Goal: Transaction & Acquisition: Purchase product/service

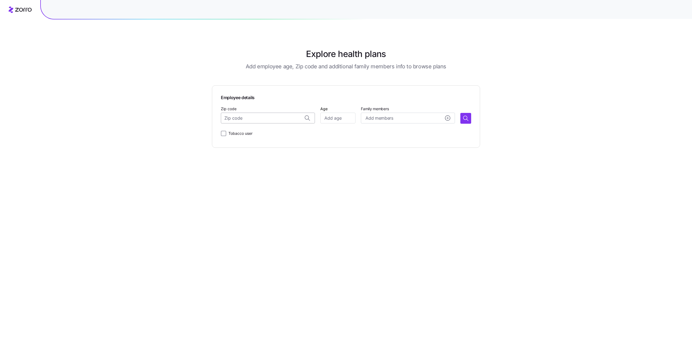
click at [261, 119] on input "Zip code" at bounding box center [268, 118] width 94 height 11
paste input "98001"
click at [256, 132] on span "[GEOGRAPHIC_DATA], [GEOGRAPHIC_DATA]" at bounding box center [273, 132] width 76 height 7
type input "[GEOGRAPHIC_DATA], [GEOGRAPHIC_DATA]"
click at [330, 119] on input "Age" at bounding box center [337, 118] width 35 height 11
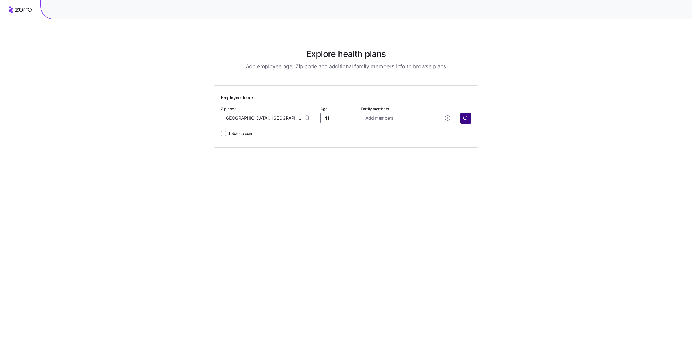
type input "41"
click at [463, 120] on icon "button" at bounding box center [465, 118] width 6 height 6
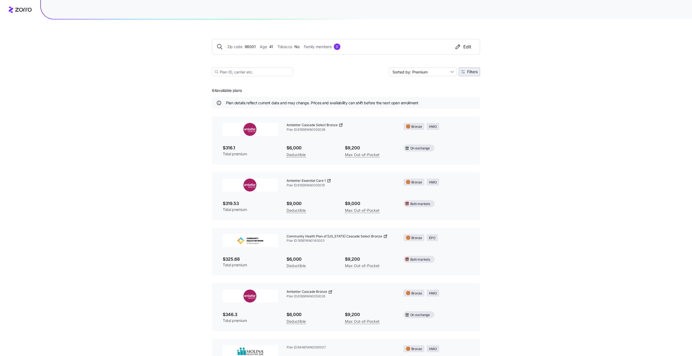
click at [472, 74] on button "Filters" at bounding box center [469, 72] width 21 height 9
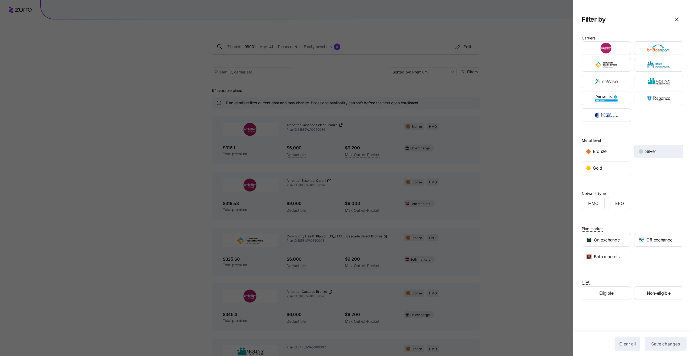
click at [642, 151] on div "button" at bounding box center [640, 151] width 4 height 4
click at [658, 342] on span "Save changes" at bounding box center [665, 344] width 29 height 6
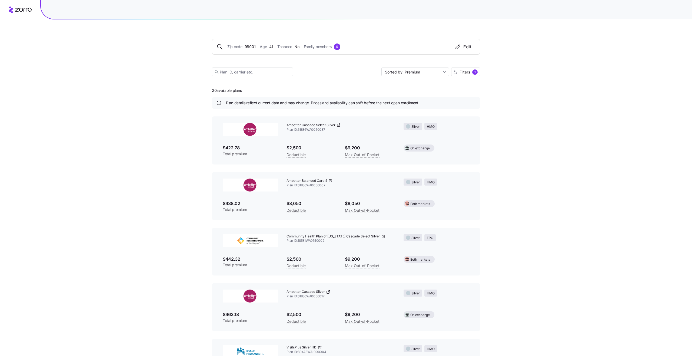
click at [307, 130] on span "Plan ID: 61836WA0050037" at bounding box center [340, 130] width 108 height 5
copy span "61836WA0050037"
click at [247, 73] on input at bounding box center [252, 72] width 81 height 9
paste input "61836WA0050037"
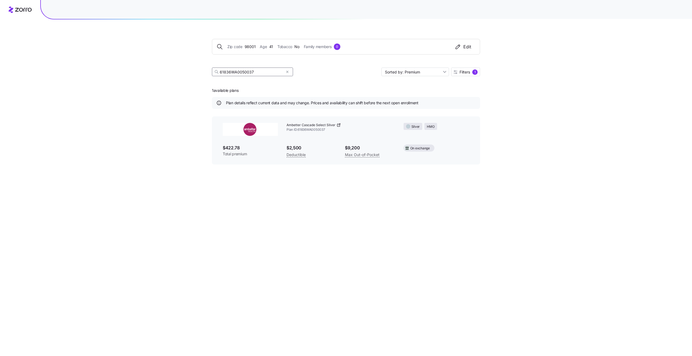
type input "61836WA0050037"
click at [295, 45] on span "No" at bounding box center [296, 47] width 5 height 6
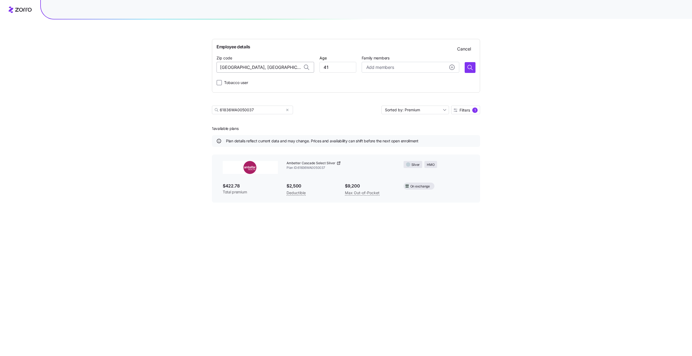
click at [253, 65] on input "[GEOGRAPHIC_DATA], [GEOGRAPHIC_DATA]" at bounding box center [265, 67] width 98 height 11
click at [287, 68] on input "[GEOGRAPHIC_DATA], [GEOGRAPHIC_DATA]" at bounding box center [265, 67] width 98 height 11
paste input "102"
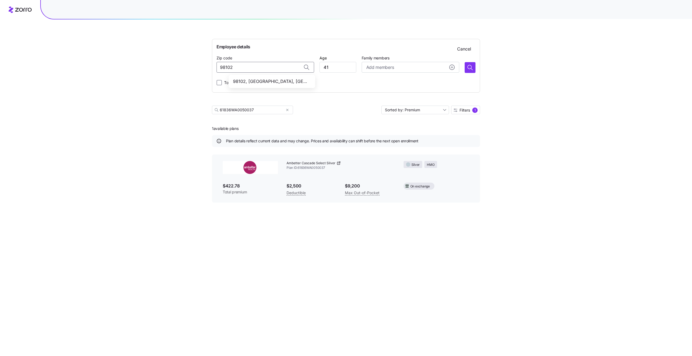
click at [285, 80] on span "98102, [GEOGRAPHIC_DATA], [GEOGRAPHIC_DATA]" at bounding box center [271, 81] width 76 height 7
type input "98102, [GEOGRAPHIC_DATA], [GEOGRAPHIC_DATA]"
click at [472, 71] on button "button" at bounding box center [469, 67] width 11 height 11
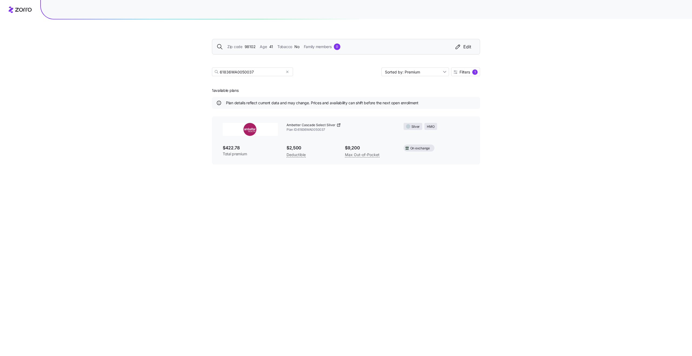
click at [260, 50] on div "Zip code 98102 Age [DEMOGRAPHIC_DATA] Tobacco No Family members 0 Edit" at bounding box center [346, 47] width 268 height 16
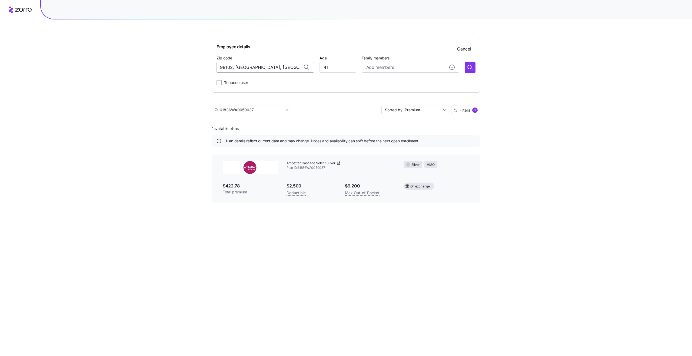
click at [262, 68] on input "98102, [GEOGRAPHIC_DATA], [GEOGRAPHIC_DATA]" at bounding box center [265, 67] width 98 height 11
paste input "203"
click at [279, 81] on span "98203, [GEOGRAPHIC_DATA], [GEOGRAPHIC_DATA]" at bounding box center [271, 81] width 76 height 7
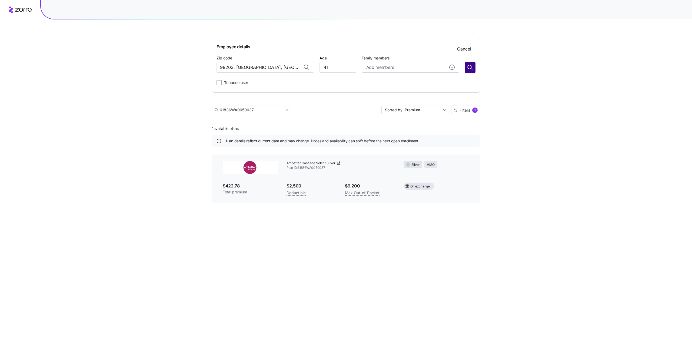
type input "98203, [GEOGRAPHIC_DATA], [GEOGRAPHIC_DATA]"
click at [474, 71] on button "button" at bounding box center [469, 67] width 11 height 11
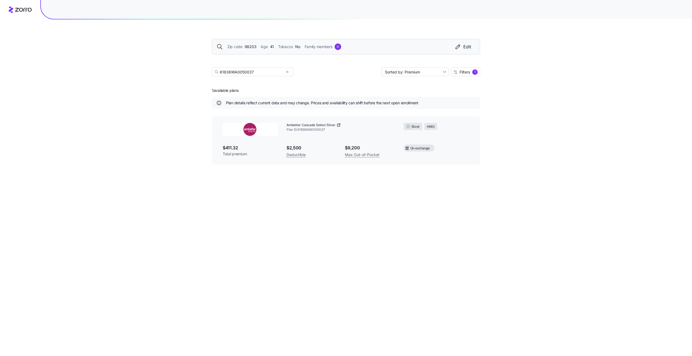
click at [265, 45] on span "Age" at bounding box center [263, 47] width 7 height 6
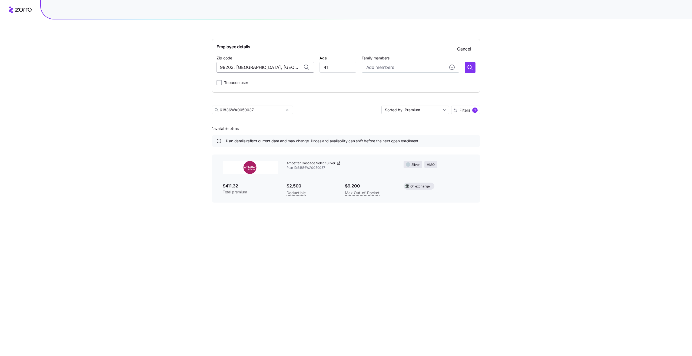
click at [263, 69] on input "98203, [GEOGRAPHIC_DATA], [GEOGRAPHIC_DATA]" at bounding box center [265, 67] width 98 height 11
paste input "547"
click at [278, 84] on span "98547, [GEOGRAPHIC_DATA], [GEOGRAPHIC_DATA]" at bounding box center [271, 81] width 76 height 7
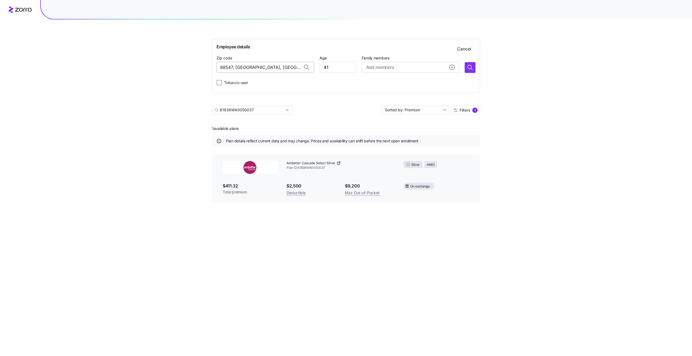
click at [264, 69] on input "98547, [GEOGRAPHIC_DATA], [GEOGRAPHIC_DATA]" at bounding box center [265, 67] width 98 height 11
paste input
click at [252, 69] on input "98547, [GEOGRAPHIC_DATA], [GEOGRAPHIC_DATA]" at bounding box center [265, 67] width 98 height 11
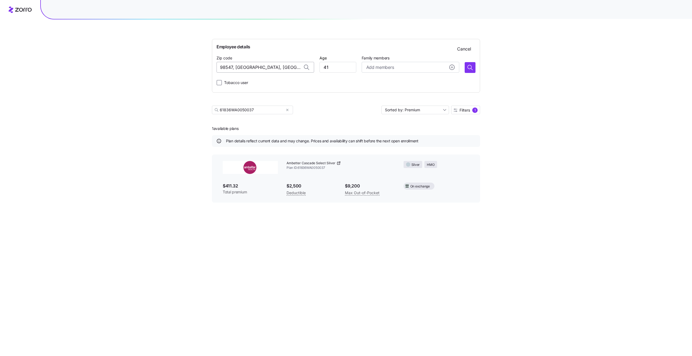
click at [252, 69] on input "98547, [GEOGRAPHIC_DATA], [GEOGRAPHIC_DATA]" at bounding box center [265, 67] width 98 height 11
paste input
click at [252, 69] on input "98547, [GEOGRAPHIC_DATA], [GEOGRAPHIC_DATA]" at bounding box center [265, 67] width 98 height 11
drag, startPoint x: 289, startPoint y: 69, endPoint x: 239, endPoint y: 64, distance: 50.5
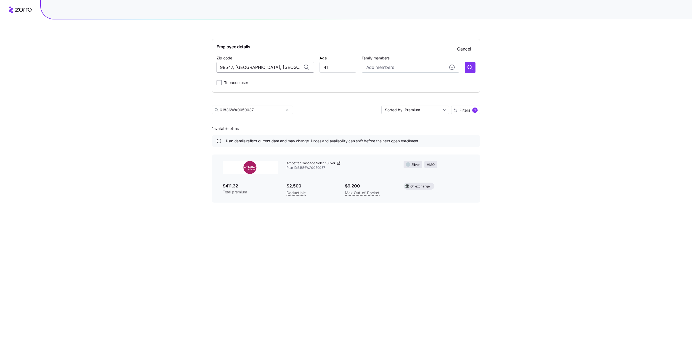
click at [239, 64] on input "98547, [GEOGRAPHIC_DATA], [GEOGRAPHIC_DATA]" at bounding box center [265, 67] width 98 height 11
drag, startPoint x: 232, startPoint y: 68, endPoint x: 292, endPoint y: 68, distance: 59.4
click at [292, 68] on input "98547, [GEOGRAPHIC_DATA], [GEOGRAPHIC_DATA]" at bounding box center [265, 67] width 98 height 11
drag, startPoint x: 294, startPoint y: 68, endPoint x: 230, endPoint y: 66, distance: 64.0
click at [230, 66] on input "98547, [GEOGRAPHIC_DATA], [GEOGRAPHIC_DATA]" at bounding box center [265, 67] width 98 height 11
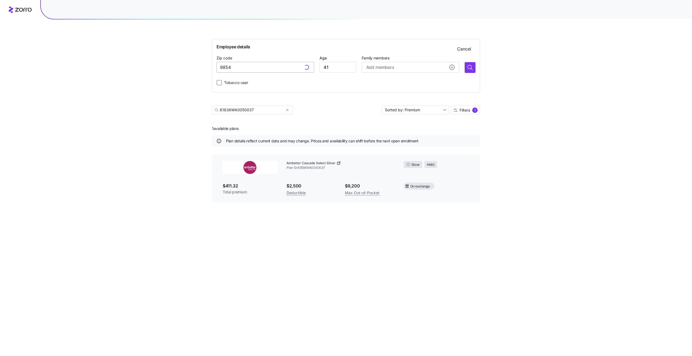
type input "98547, [GEOGRAPHIC_DATA], [GEOGRAPHIC_DATA]"
click at [265, 68] on input "98547, [GEOGRAPHIC_DATA], [GEOGRAPHIC_DATA]" at bounding box center [265, 67] width 98 height 11
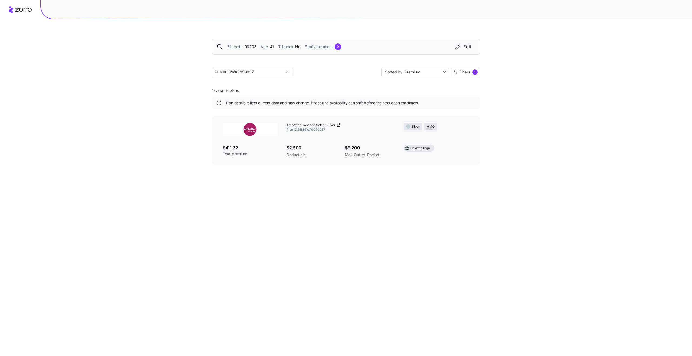
click at [617, 94] on div "Zip code 98203 Age [DEMOGRAPHIC_DATA] Tobacco No Family members 0 Edit 61836WA0…" at bounding box center [346, 178] width 692 height 356
click at [366, 48] on div "Zip code 98203 Age [DEMOGRAPHIC_DATA] Tobacco No Family members 0 Edit" at bounding box center [345, 47] width 259 height 6
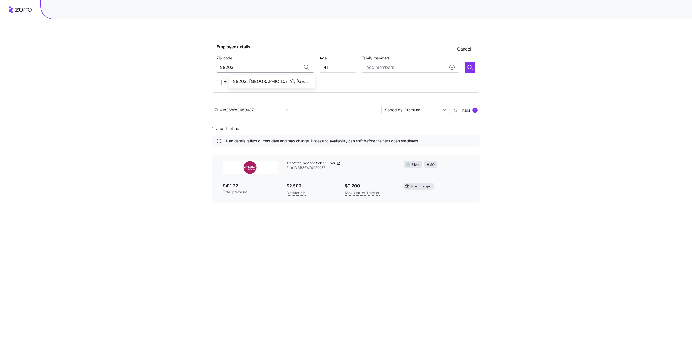
click at [235, 69] on input "98203" at bounding box center [265, 67] width 98 height 11
paste input "547"
type input "98547, [GEOGRAPHIC_DATA], [GEOGRAPHIC_DATA]"
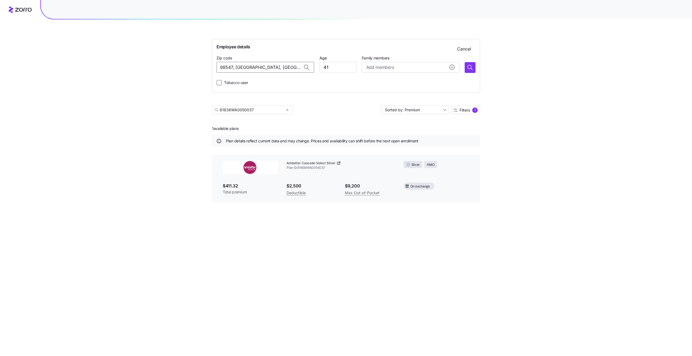
click at [206, 70] on div "Employee details Cancel Zip code 98547, [GEOGRAPHIC_DATA], [GEOGRAPHIC_DATA] Ag…" at bounding box center [346, 178] width 692 height 356
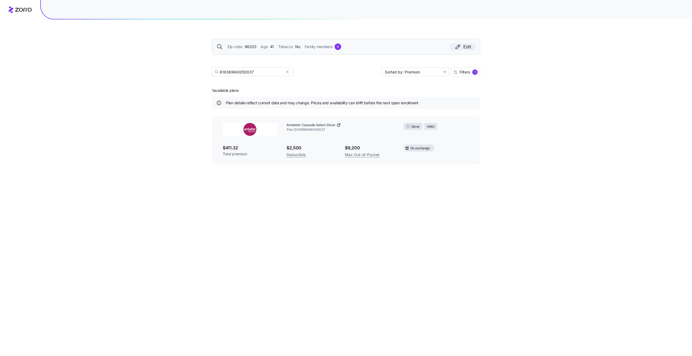
click at [458, 48] on icon "button" at bounding box center [457, 47] width 6 height 6
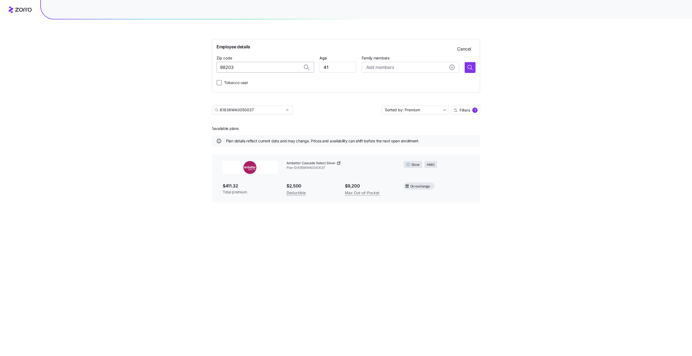
click at [232, 68] on input "98203" at bounding box center [265, 67] width 98 height 11
click at [265, 78] on span "98203, [GEOGRAPHIC_DATA], [GEOGRAPHIC_DATA]" at bounding box center [271, 81] width 76 height 7
type input "98203, [GEOGRAPHIC_DATA], [GEOGRAPHIC_DATA]"
click at [459, 67] on div "Zip code [GEOGRAPHIC_DATA], [GEOGRAPHIC_DATA] Age [DEMOGRAPHIC_DATA] Family mem…" at bounding box center [345, 64] width 259 height 18
click at [467, 68] on icon "button" at bounding box center [470, 67] width 6 height 6
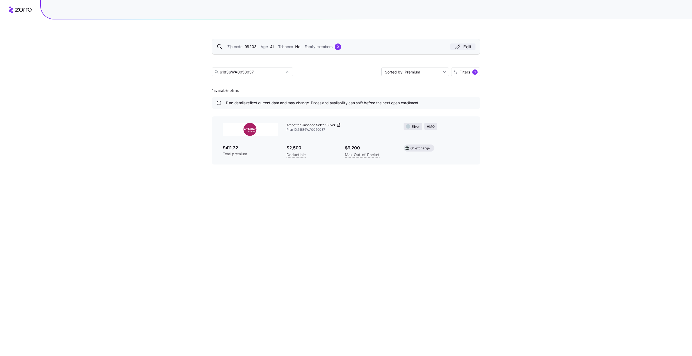
click at [468, 46] on div "Edit" at bounding box center [462, 47] width 16 height 6
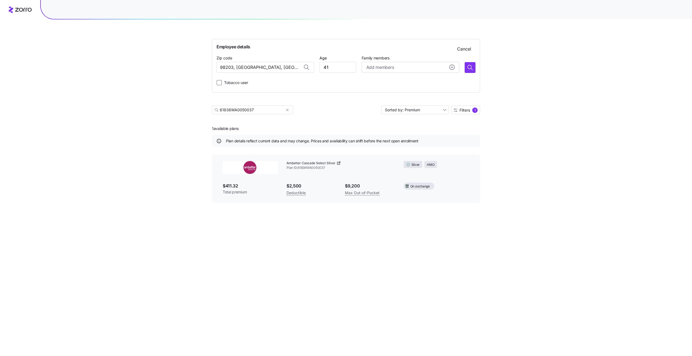
click at [228, 73] on div "Employee details Cancel Zip code [GEOGRAPHIC_DATA], [GEOGRAPHIC_DATA] Age [DEMO…" at bounding box center [345, 66] width 259 height 45
click at [229, 71] on input "98203, [GEOGRAPHIC_DATA], [GEOGRAPHIC_DATA]" at bounding box center [265, 67] width 98 height 11
paste input "547"
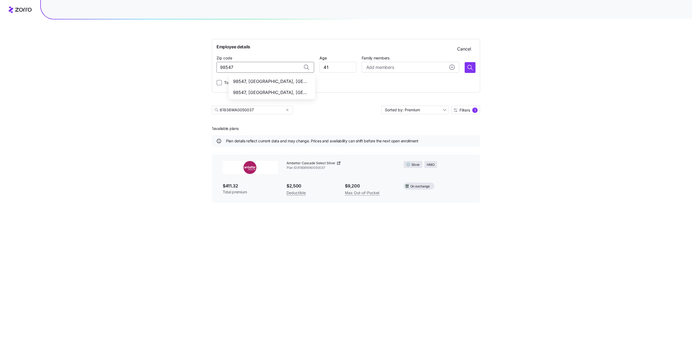
click at [253, 90] on span "98547, [GEOGRAPHIC_DATA], [GEOGRAPHIC_DATA]" at bounding box center [271, 92] width 76 height 7
type input "98547, [GEOGRAPHIC_DATA], [GEOGRAPHIC_DATA]"
click at [468, 70] on icon "button" at bounding box center [470, 67] width 6 height 6
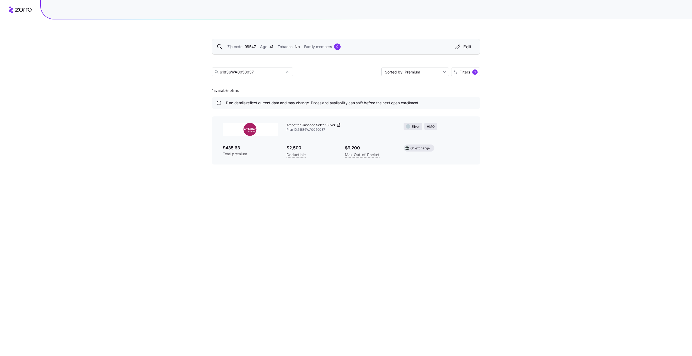
click at [255, 45] on span "98547" at bounding box center [250, 47] width 11 height 6
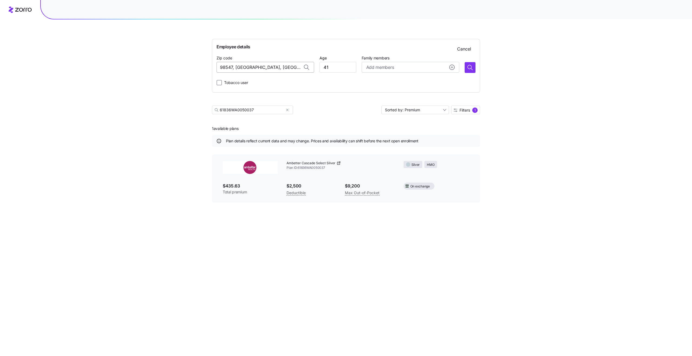
click at [246, 70] on input "98547, [GEOGRAPHIC_DATA], [GEOGRAPHIC_DATA]" at bounding box center [265, 67] width 98 height 11
paste input "85340"
click at [251, 82] on span "85340, [GEOGRAPHIC_DATA], [GEOGRAPHIC_DATA]" at bounding box center [271, 81] width 76 height 7
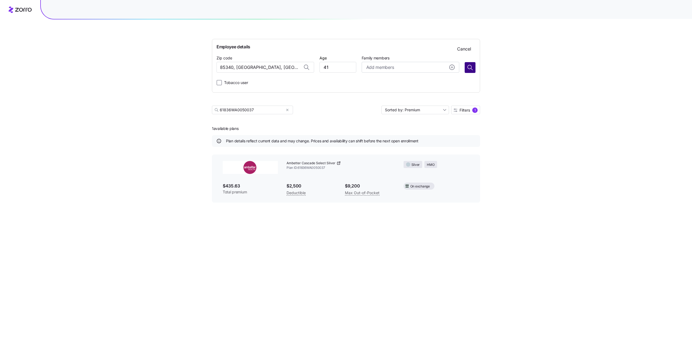
type input "85340, [GEOGRAPHIC_DATA], [GEOGRAPHIC_DATA]"
click at [473, 70] on button "button" at bounding box center [469, 67] width 11 height 11
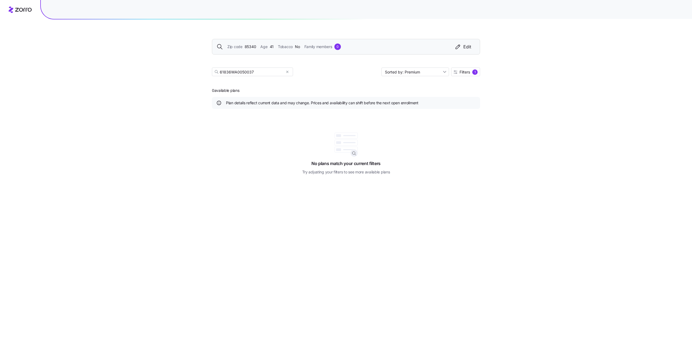
click at [289, 72] on div at bounding box center [289, 72] width 8 height 8
click at [288, 72] on icon "button" at bounding box center [287, 72] width 4 height 6
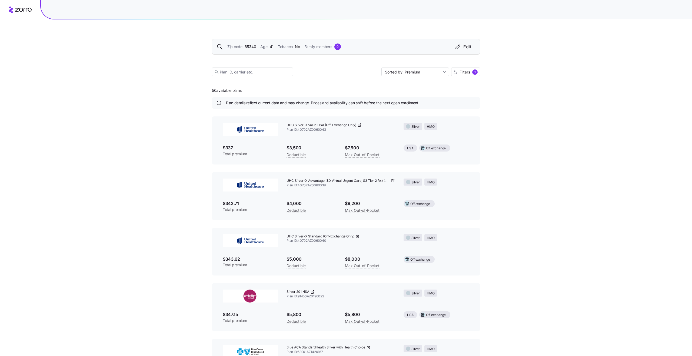
click at [313, 128] on span "Plan ID: 40702AZ0060043" at bounding box center [340, 130] width 108 height 5
copy span "40702AZ0060043"
